Goal: Task Accomplishment & Management: Complete application form

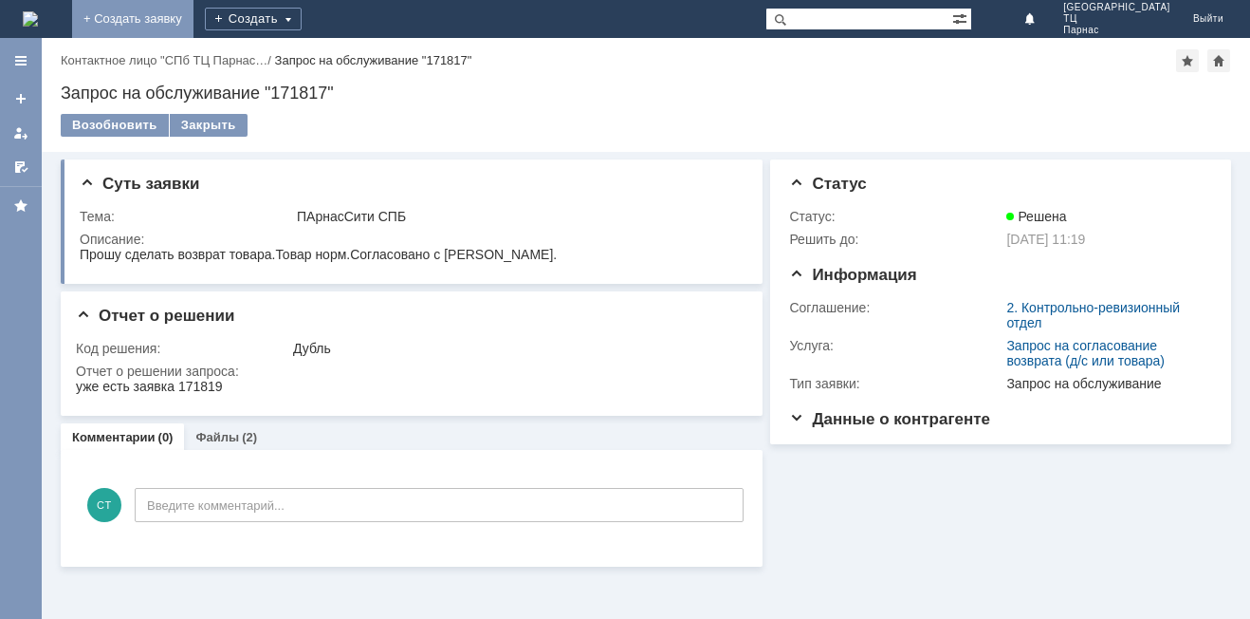
click at [194, 16] on link "+ Создать заявку" at bounding box center [132, 19] width 121 height 38
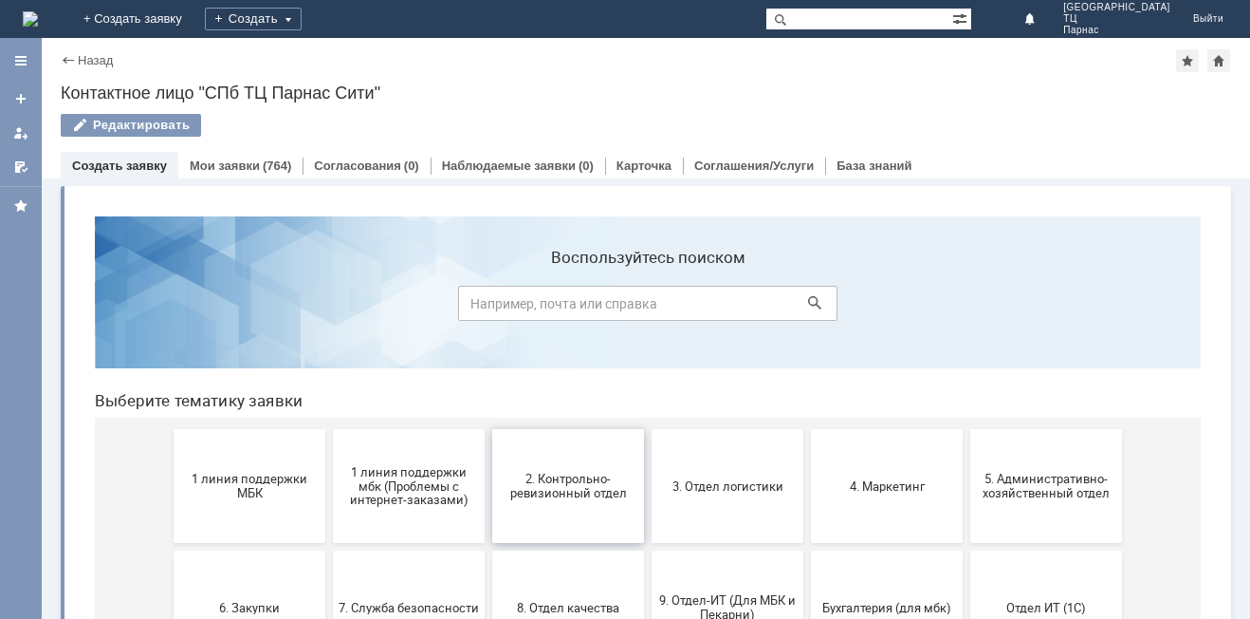
click at [556, 486] on span "2. Контрольно-ревизионный отдел" at bounding box center [568, 486] width 140 height 28
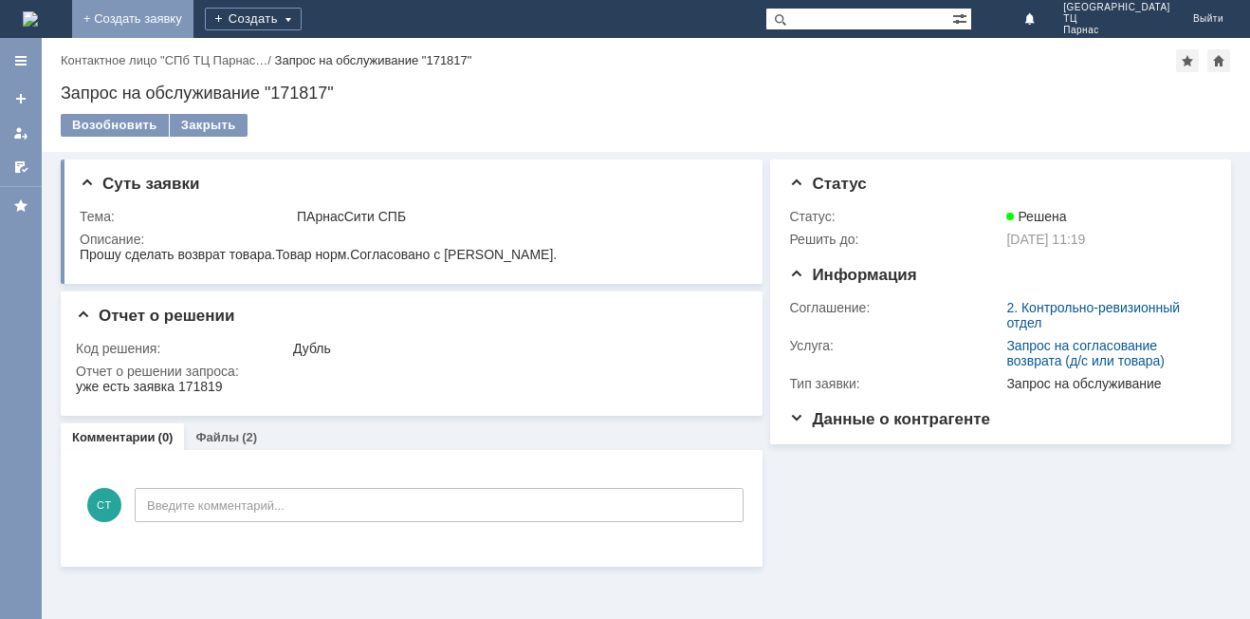
click at [194, 7] on link "+ Создать заявку" at bounding box center [132, 19] width 121 height 38
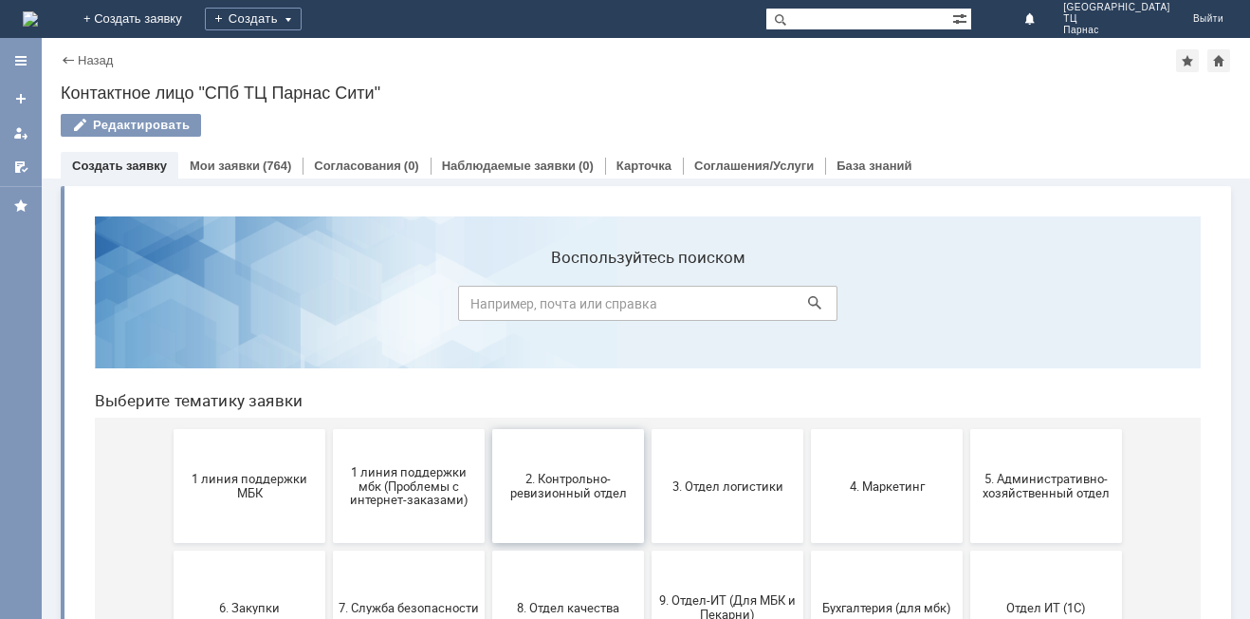
drag, startPoint x: 567, startPoint y: 478, endPoint x: 647, endPoint y: 675, distance: 212.8
click at [567, 478] on span "2. Контрольно-ревизионный отдел" at bounding box center [568, 486] width 140 height 28
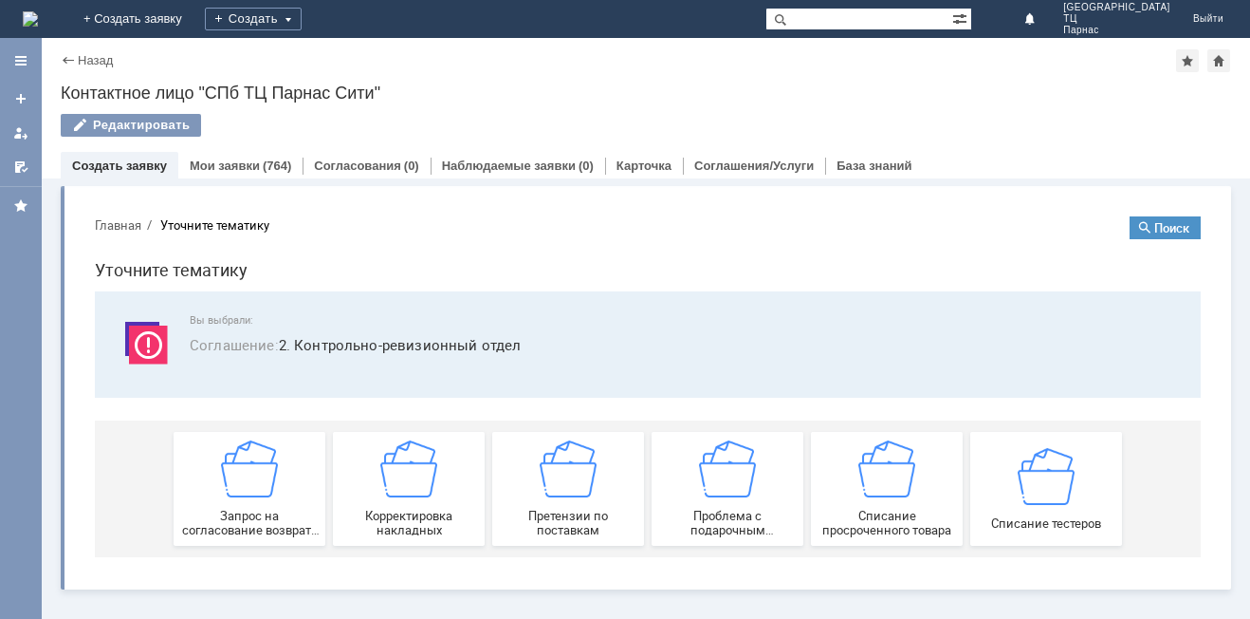
click at [567, 474] on img at bounding box center [568, 468] width 57 height 57
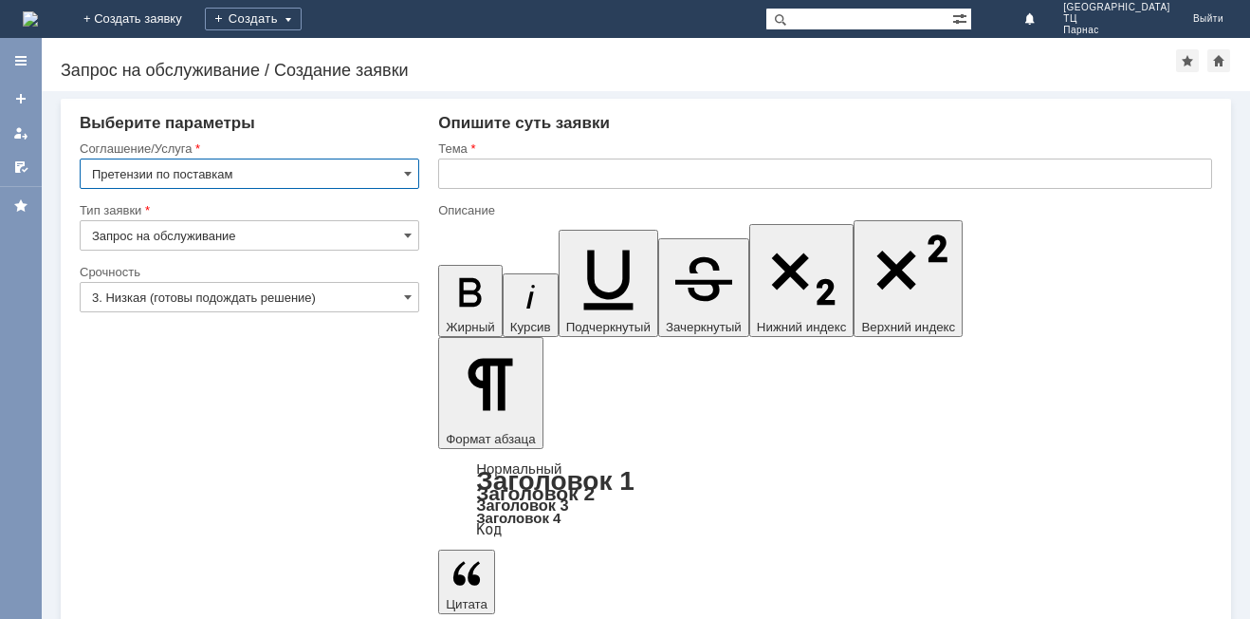
click at [458, 176] on input "text" at bounding box center [825, 173] width 774 height 30
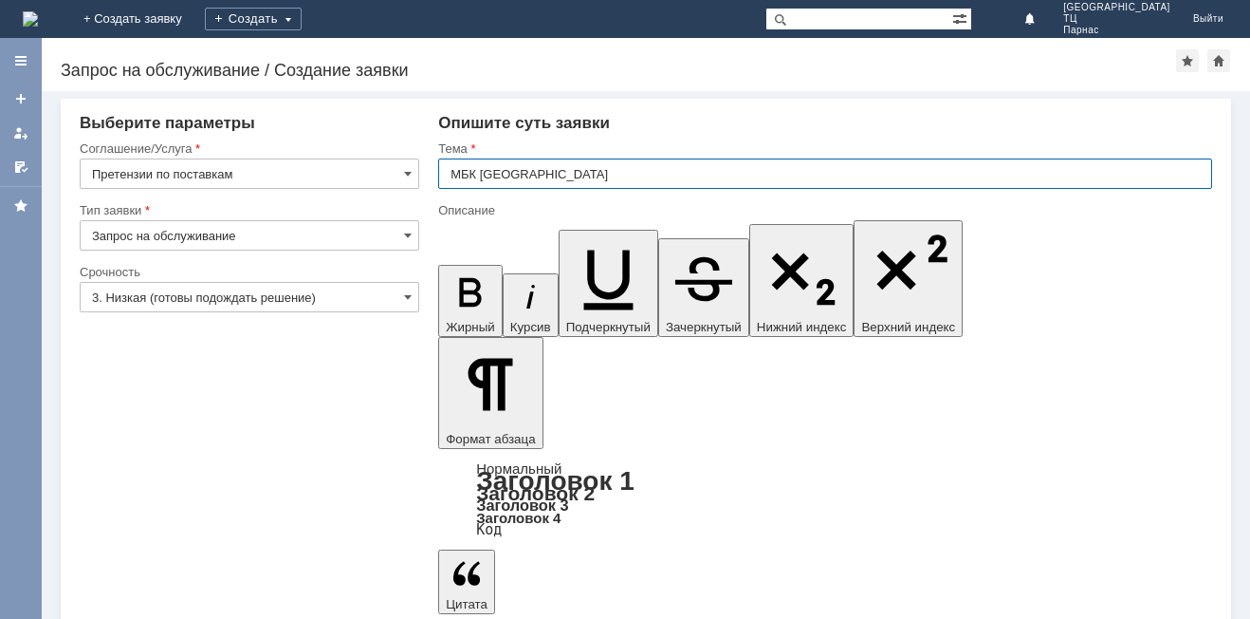
type input "МБК СПБ ПАРНАС-СИТИ"
